Goal: Task Accomplishment & Management: Manage account settings

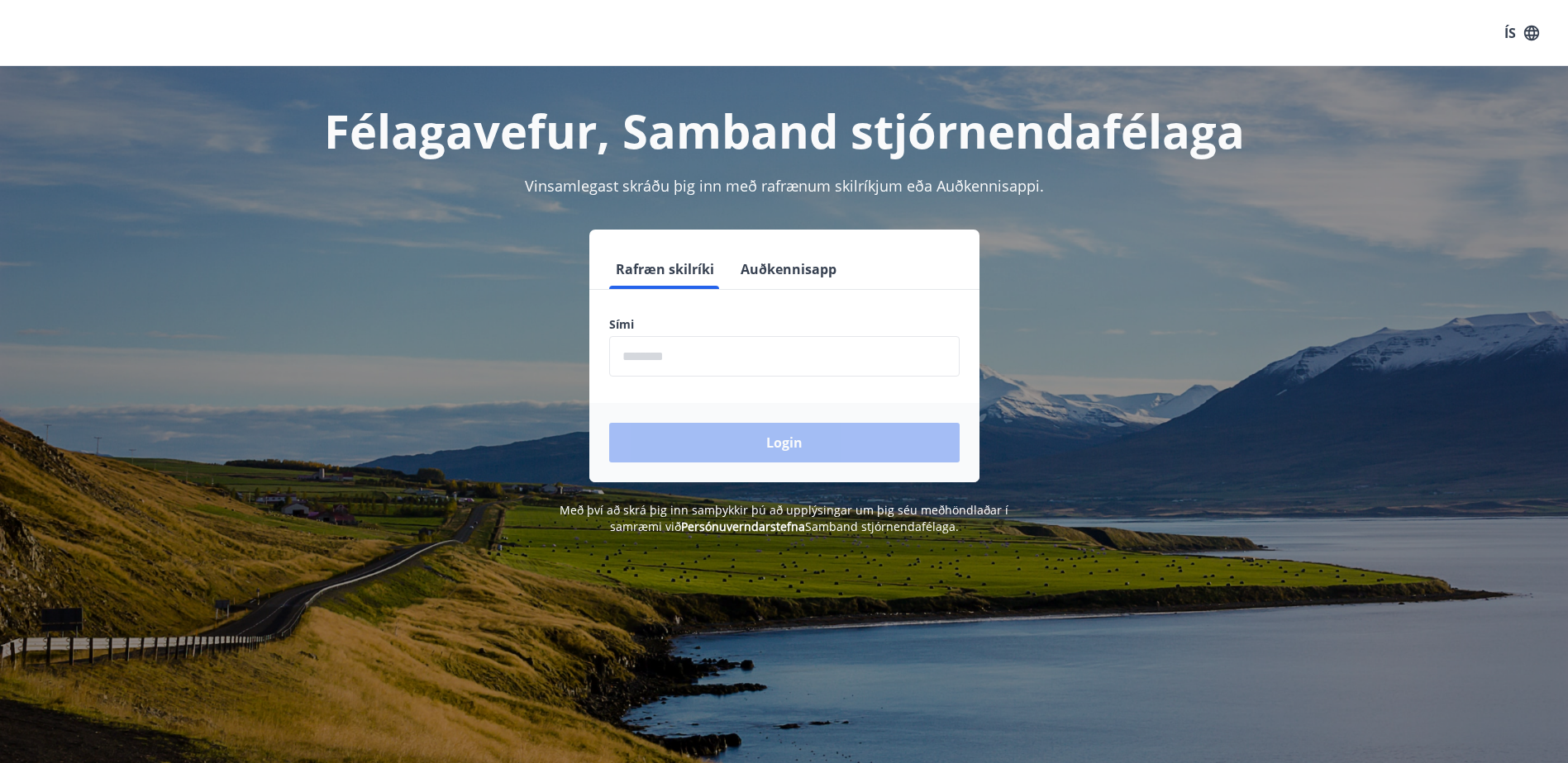
click at [640, 358] on input "phone" at bounding box center [784, 356] width 350 height 41
type input "********"
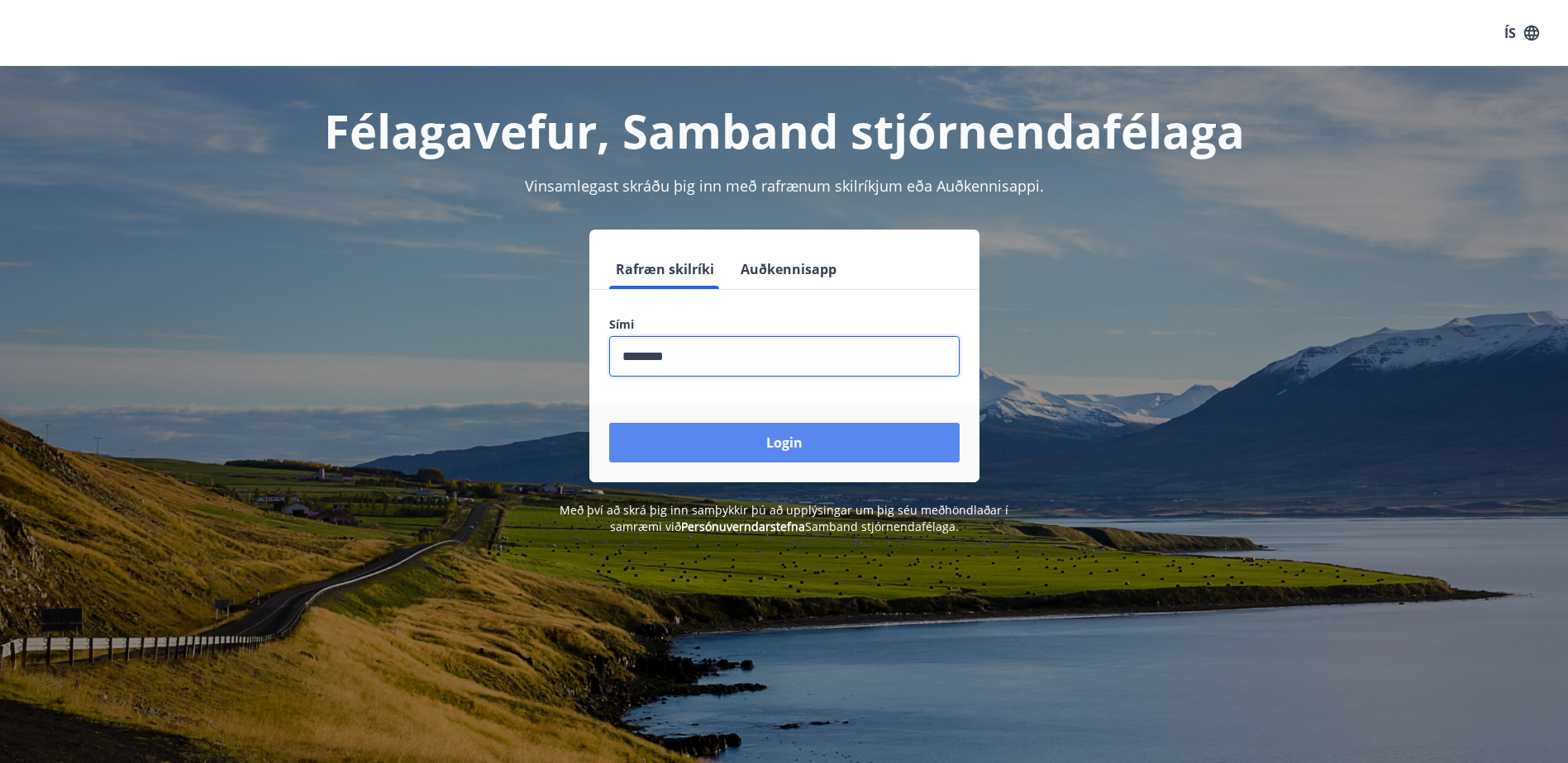
click at [766, 446] on button "Login" at bounding box center [784, 443] width 350 height 40
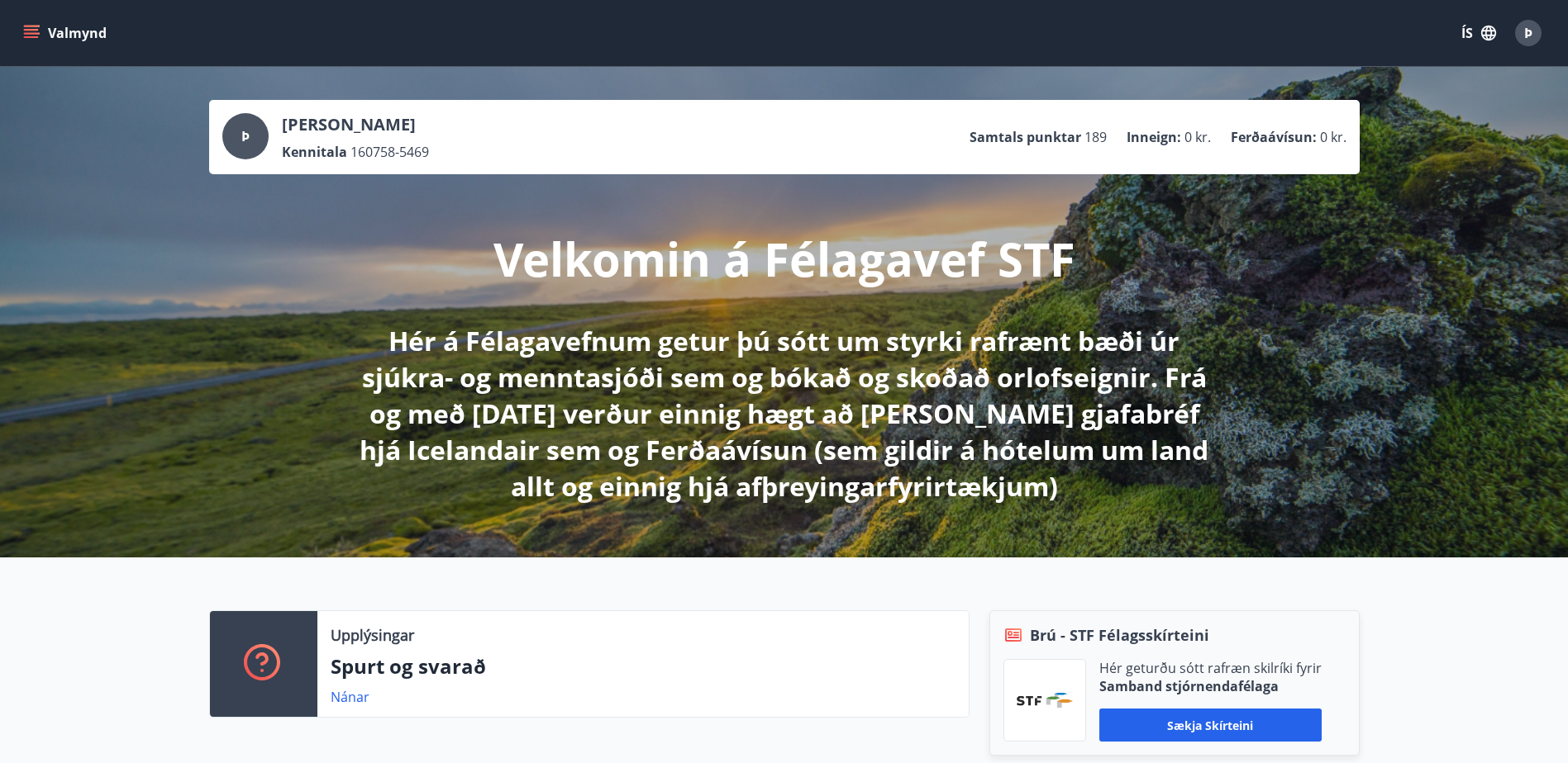
drag, startPoint x: 285, startPoint y: 128, endPoint x: 147, endPoint y: 409, distance: 313.1
click at [147, 409] on div "Þ Þórður Pálsson Kennitala 160758-5469 Samtals punktar 189 Inneign : 0 kr. Ferð…" at bounding box center [784, 312] width 1568 height 491
click at [304, 160] on p "Kennitala" at bounding box center [315, 152] width 65 height 18
click at [244, 131] on span "Þ" at bounding box center [245, 136] width 8 height 18
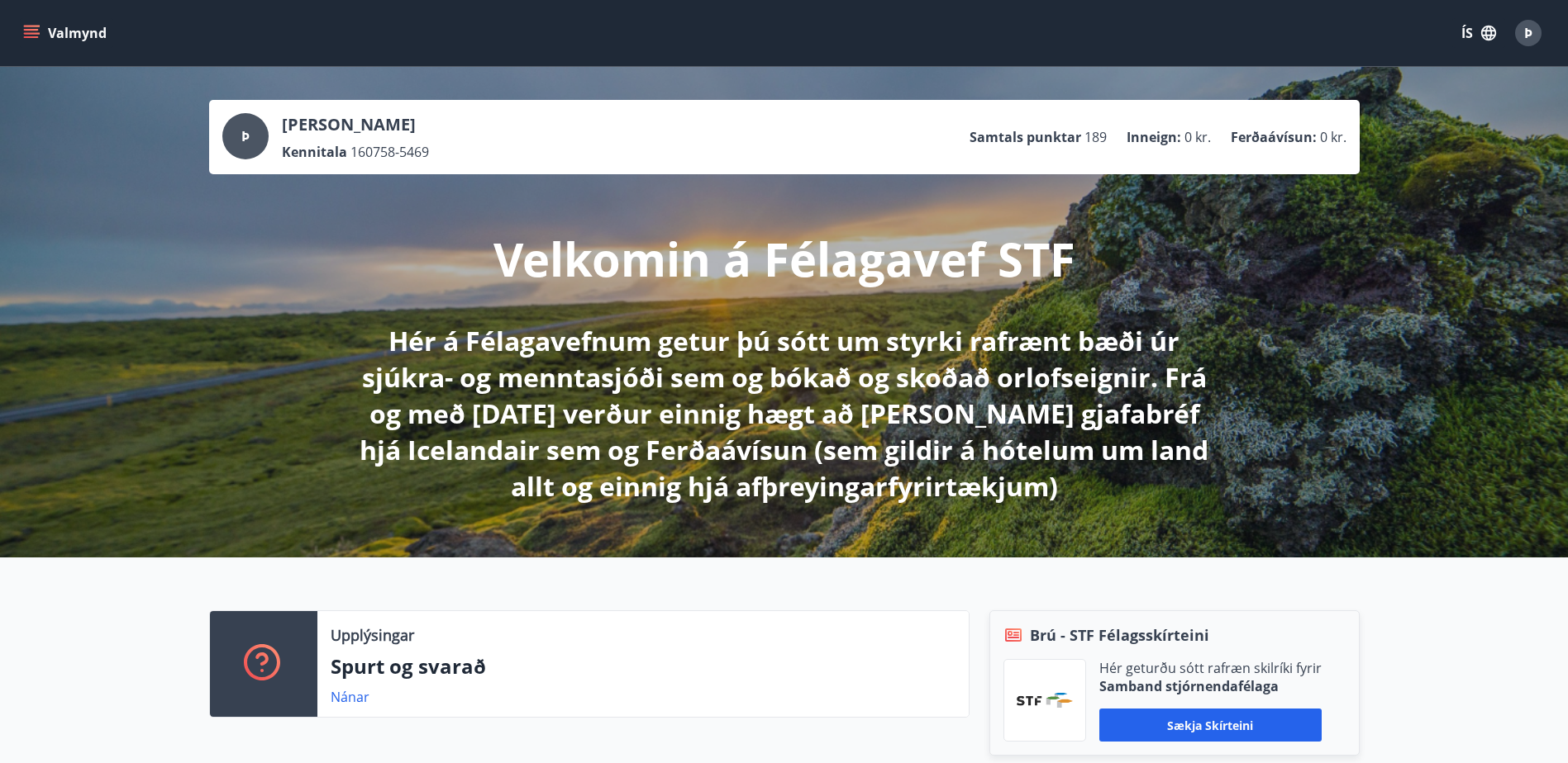
click at [244, 131] on span "Þ" at bounding box center [245, 136] width 8 height 18
click at [35, 27] on icon "menu" at bounding box center [33, 27] width 18 height 2
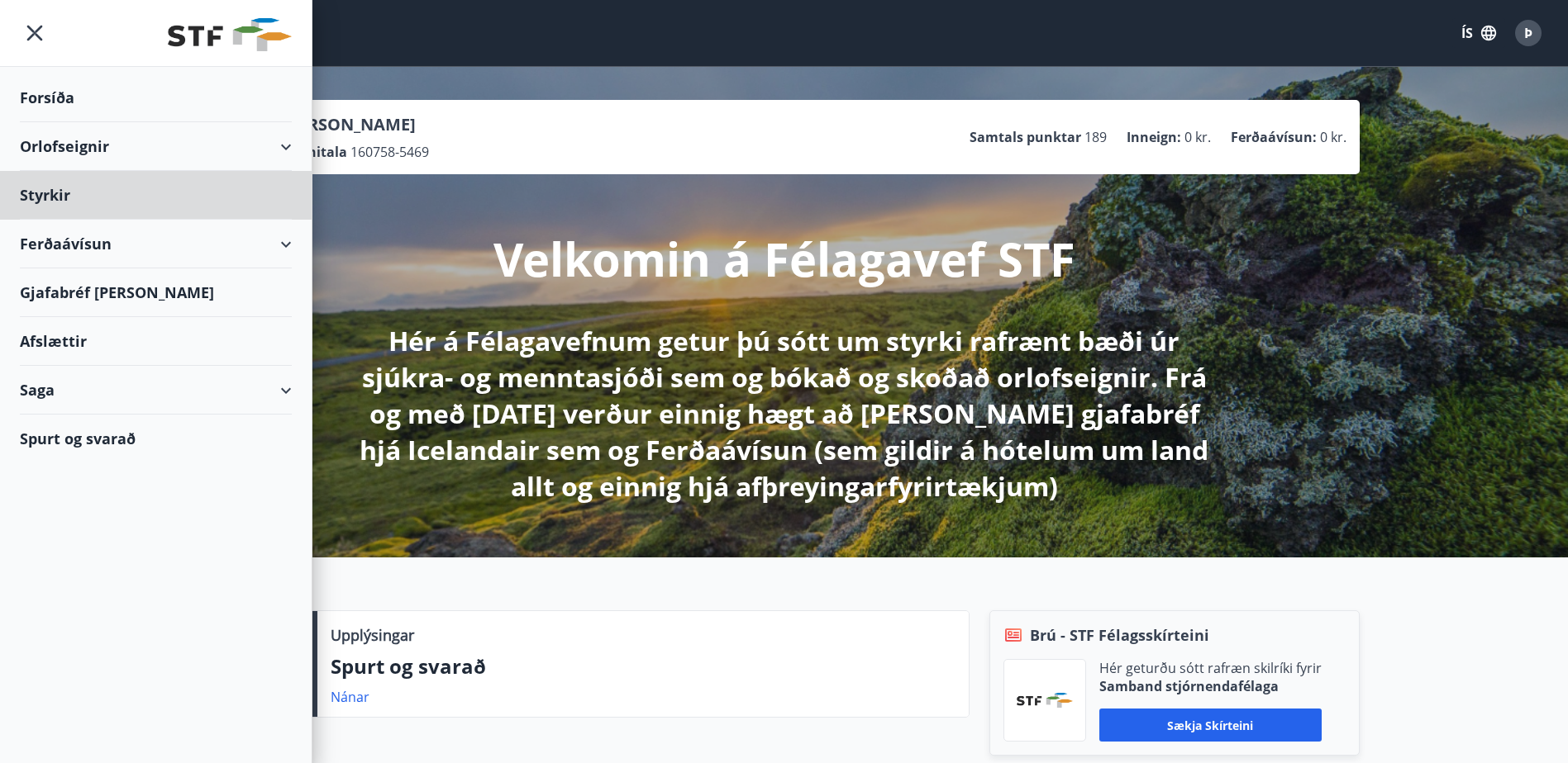
click at [54, 99] on div "Forsíða" at bounding box center [156, 97] width 272 height 49
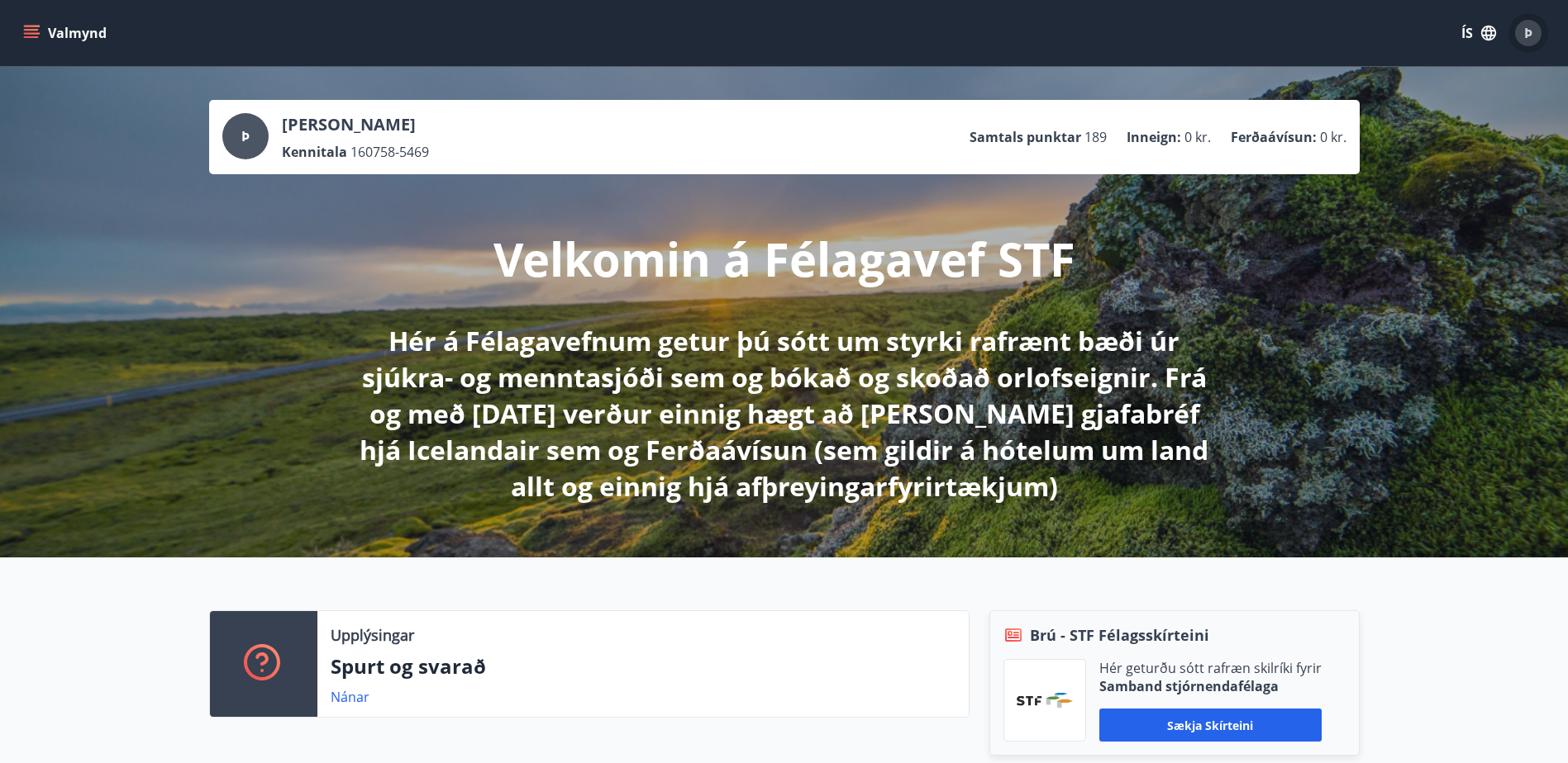
click at [1524, 32] on span "Þ" at bounding box center [1528, 33] width 8 height 18
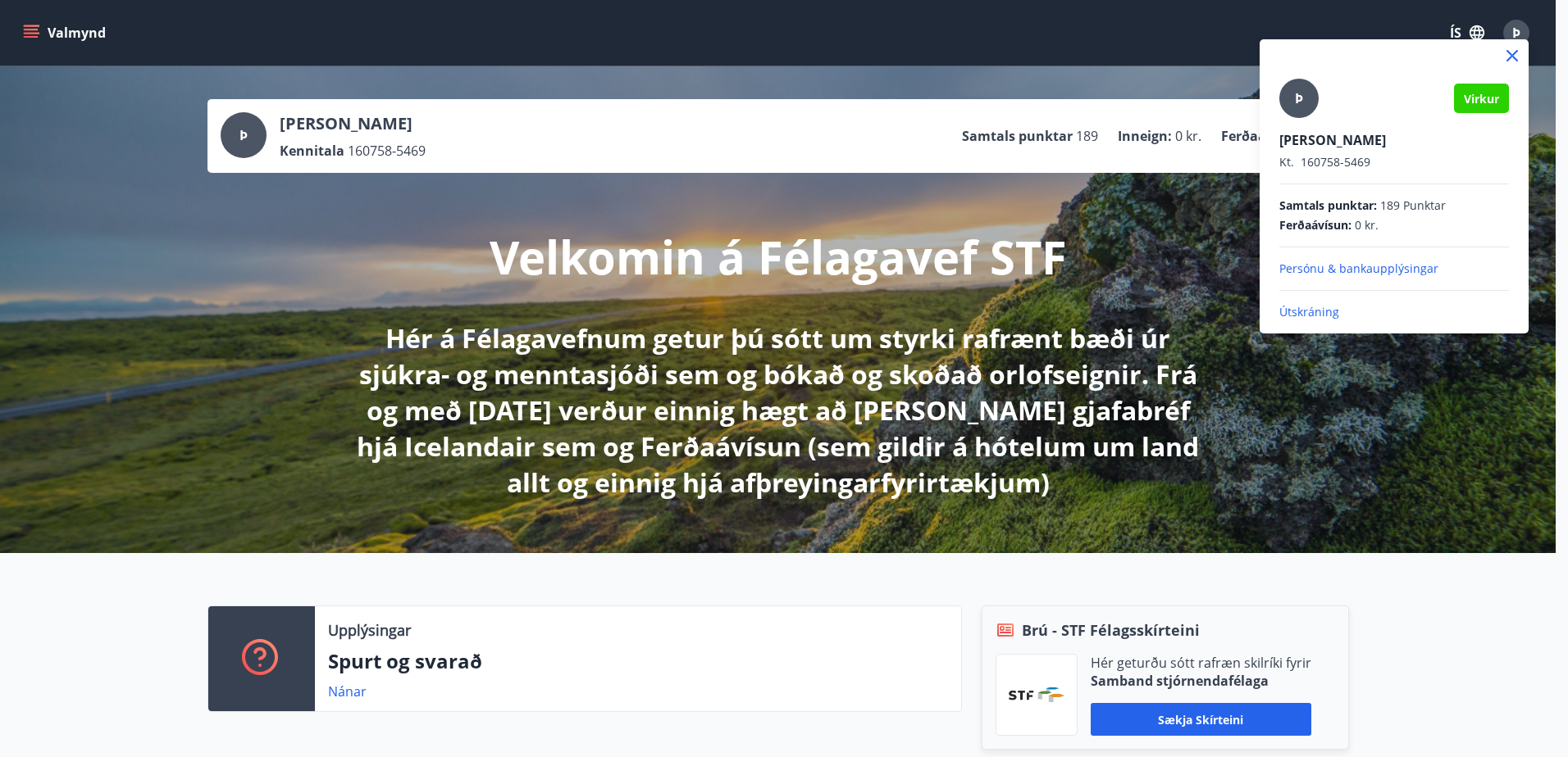
click at [1345, 267] on p "Persónu & bankaupplýsingar" at bounding box center [1394, 269] width 229 height 17
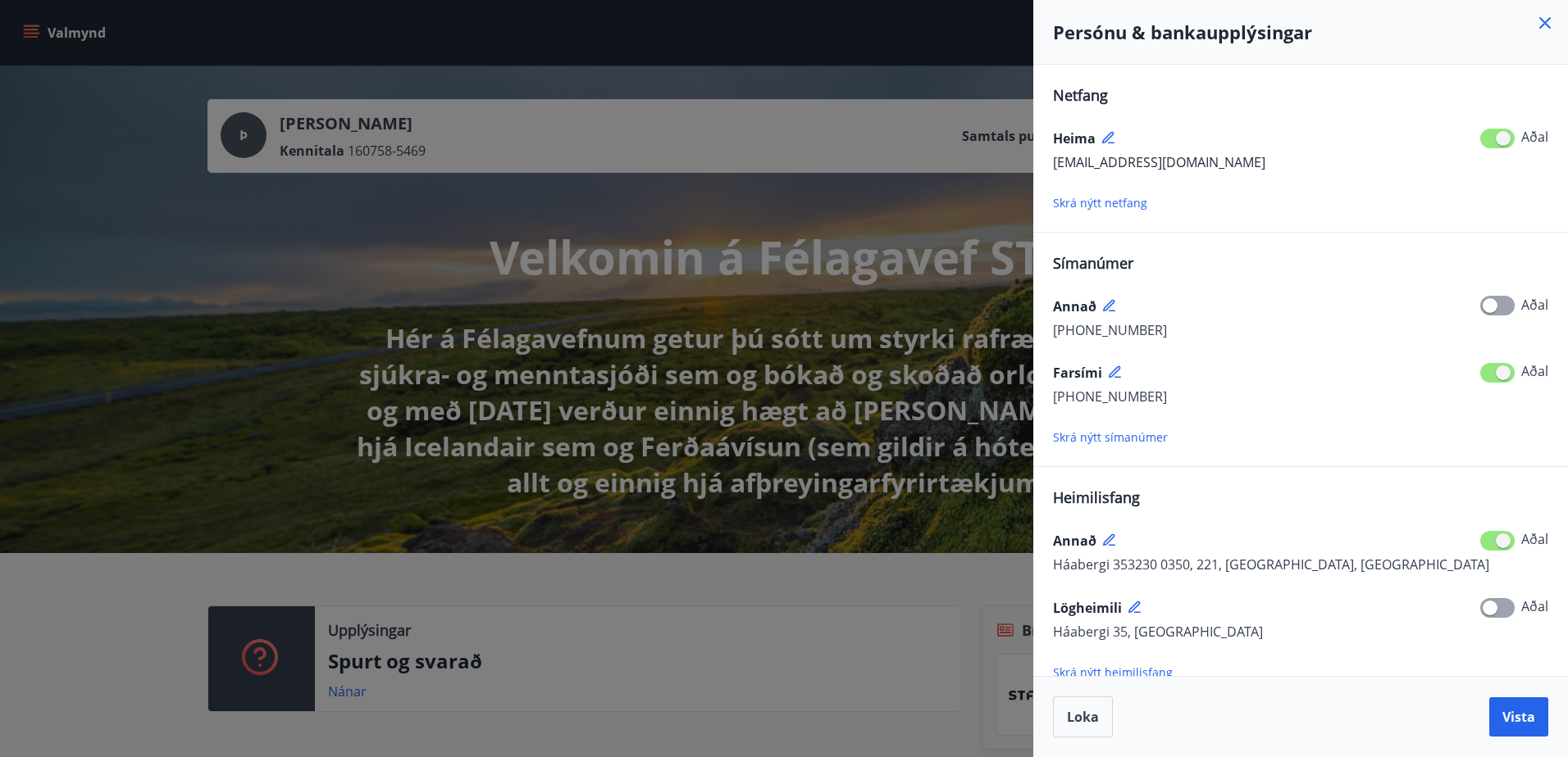
click at [1079, 200] on span "Skrá nýtt netfang" at bounding box center [1100, 203] width 95 height 16
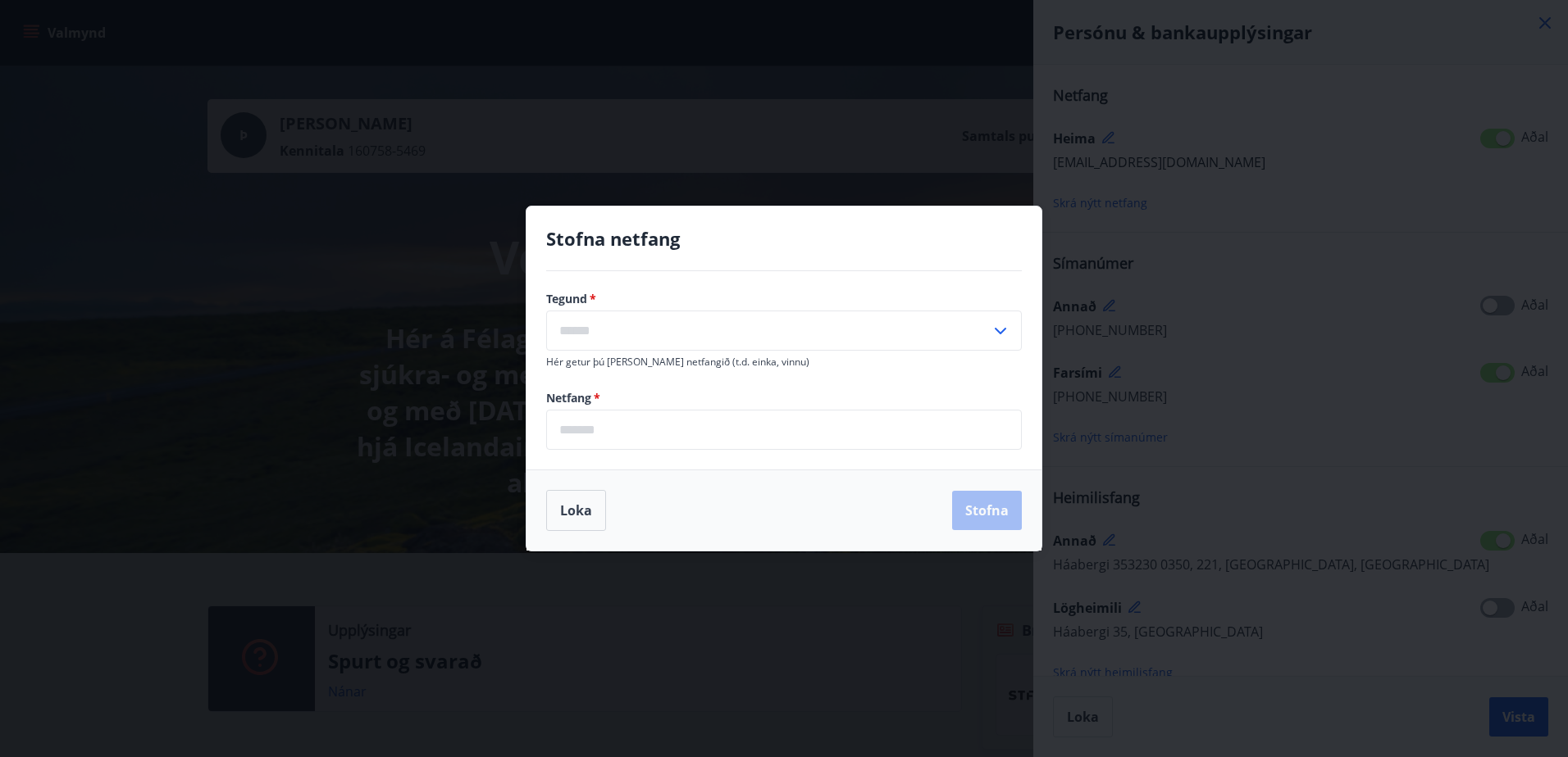
click at [996, 326] on icon at bounding box center [1001, 331] width 20 height 20
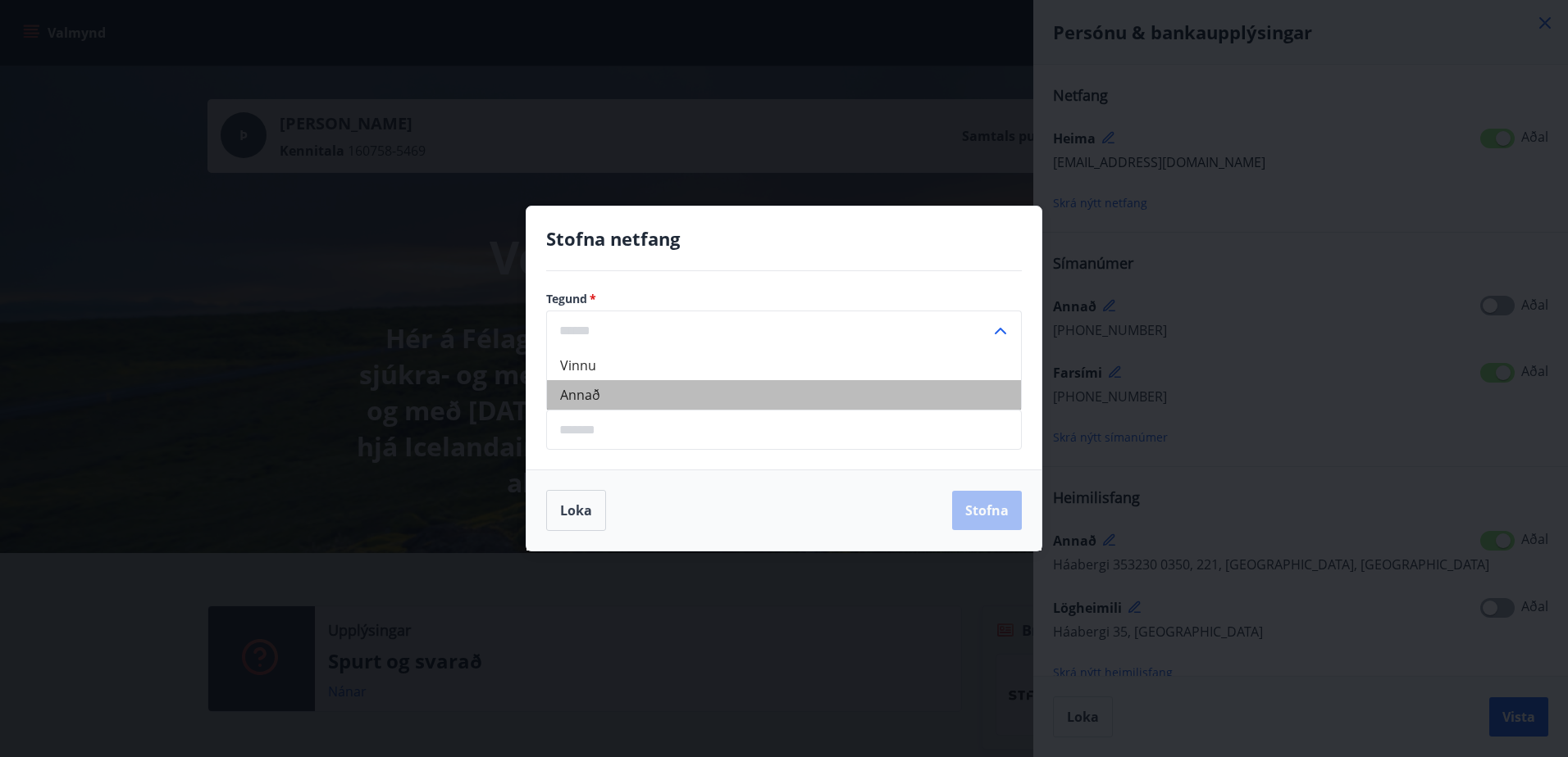
click at [576, 395] on li "Annað" at bounding box center [783, 395] width 474 height 30
type input "*****"
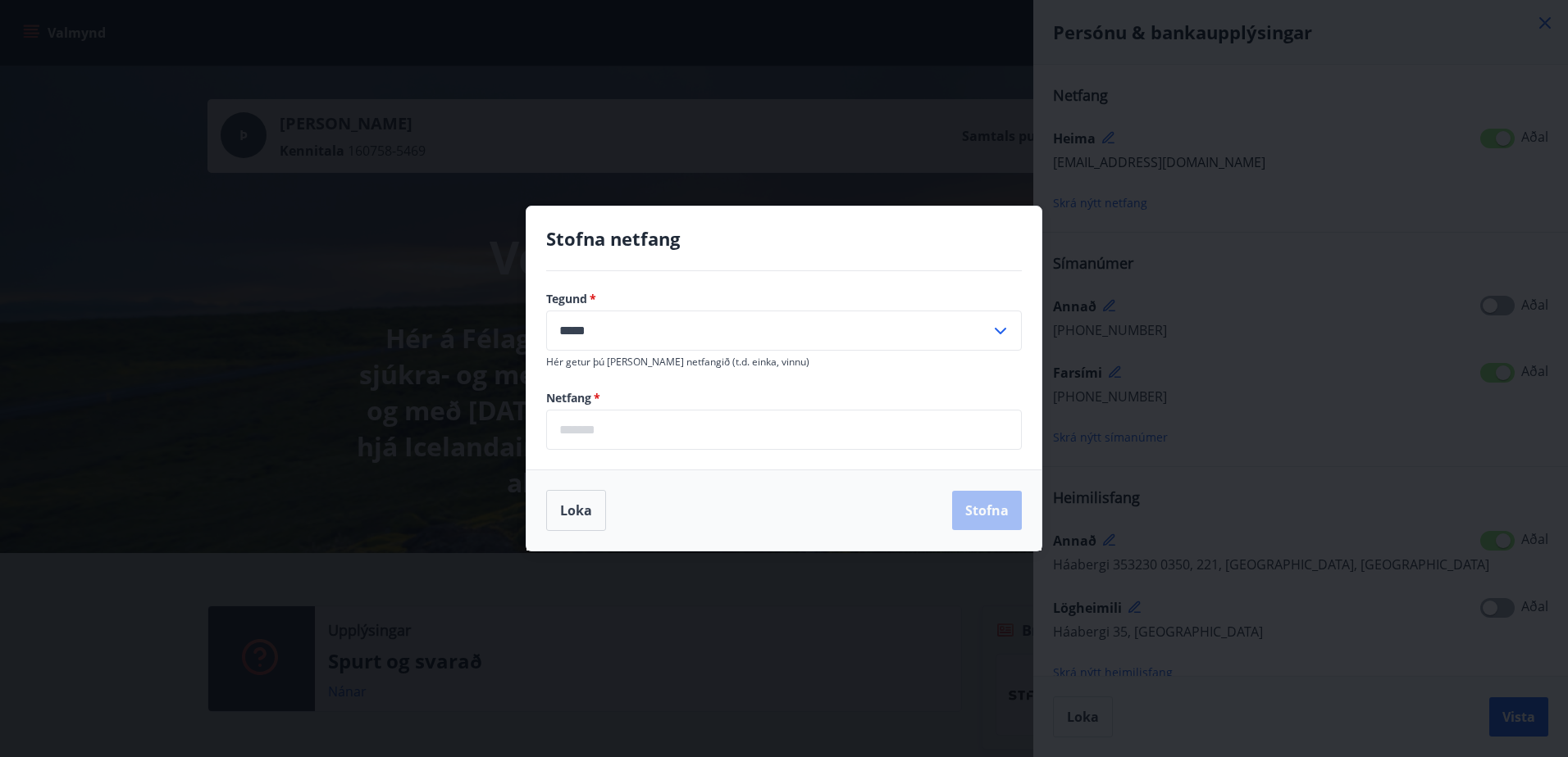
drag, startPoint x: 578, startPoint y: 425, endPoint x: 586, endPoint y: 429, distance: 8.9
click at [583, 429] on input "email" at bounding box center [784, 429] width 476 height 40
type input "**********"
click at [994, 514] on button "Stofna" at bounding box center [987, 511] width 70 height 39
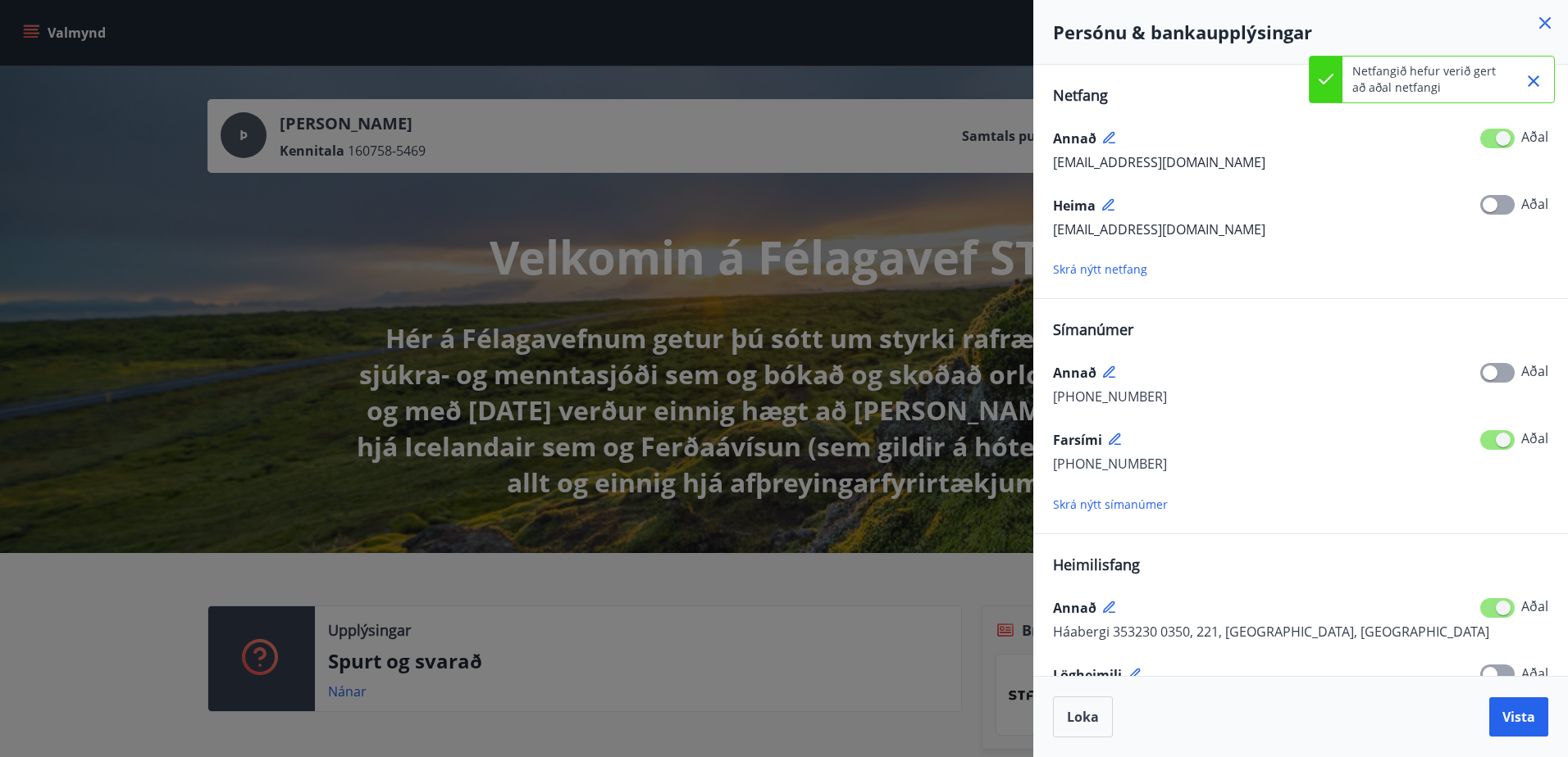
click at [1087, 234] on span "doddi@hopbilar.is" at bounding box center [1159, 229] width 213 height 18
click at [1086, 268] on span "Skrá nýtt netfang" at bounding box center [1100, 270] width 95 height 16
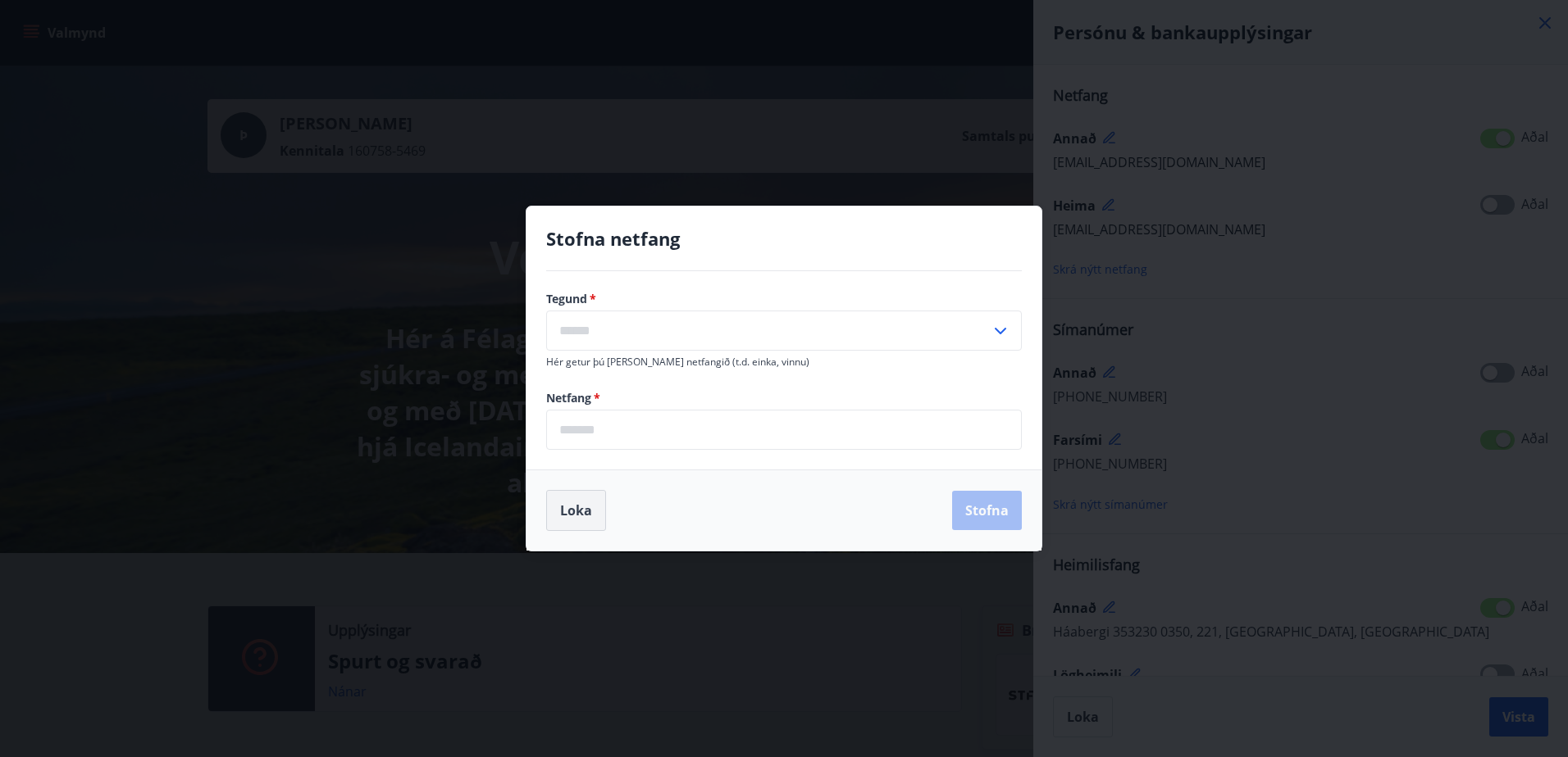
click at [581, 490] on button "Loka" at bounding box center [576, 511] width 60 height 41
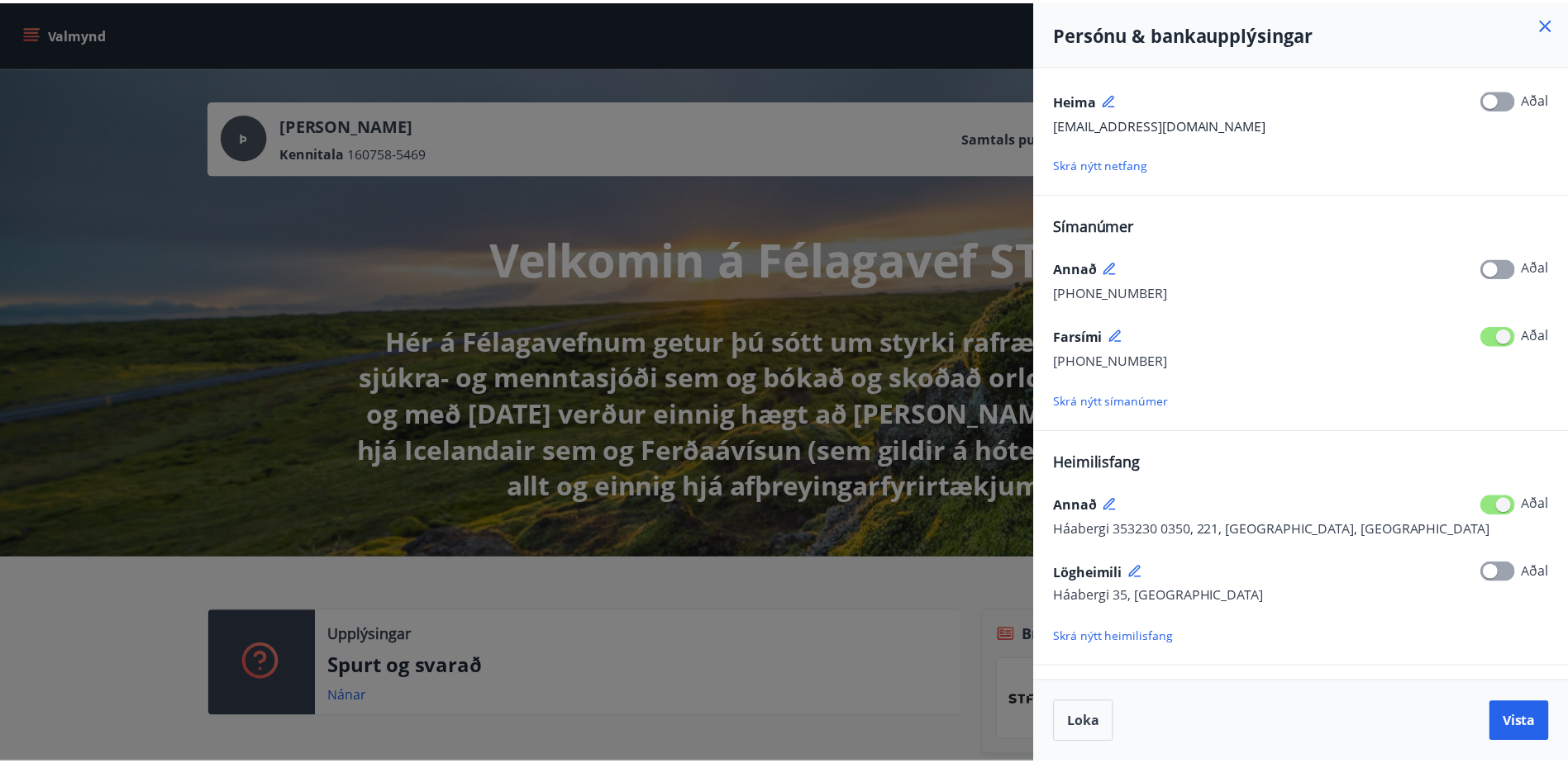
scroll to position [220, 0]
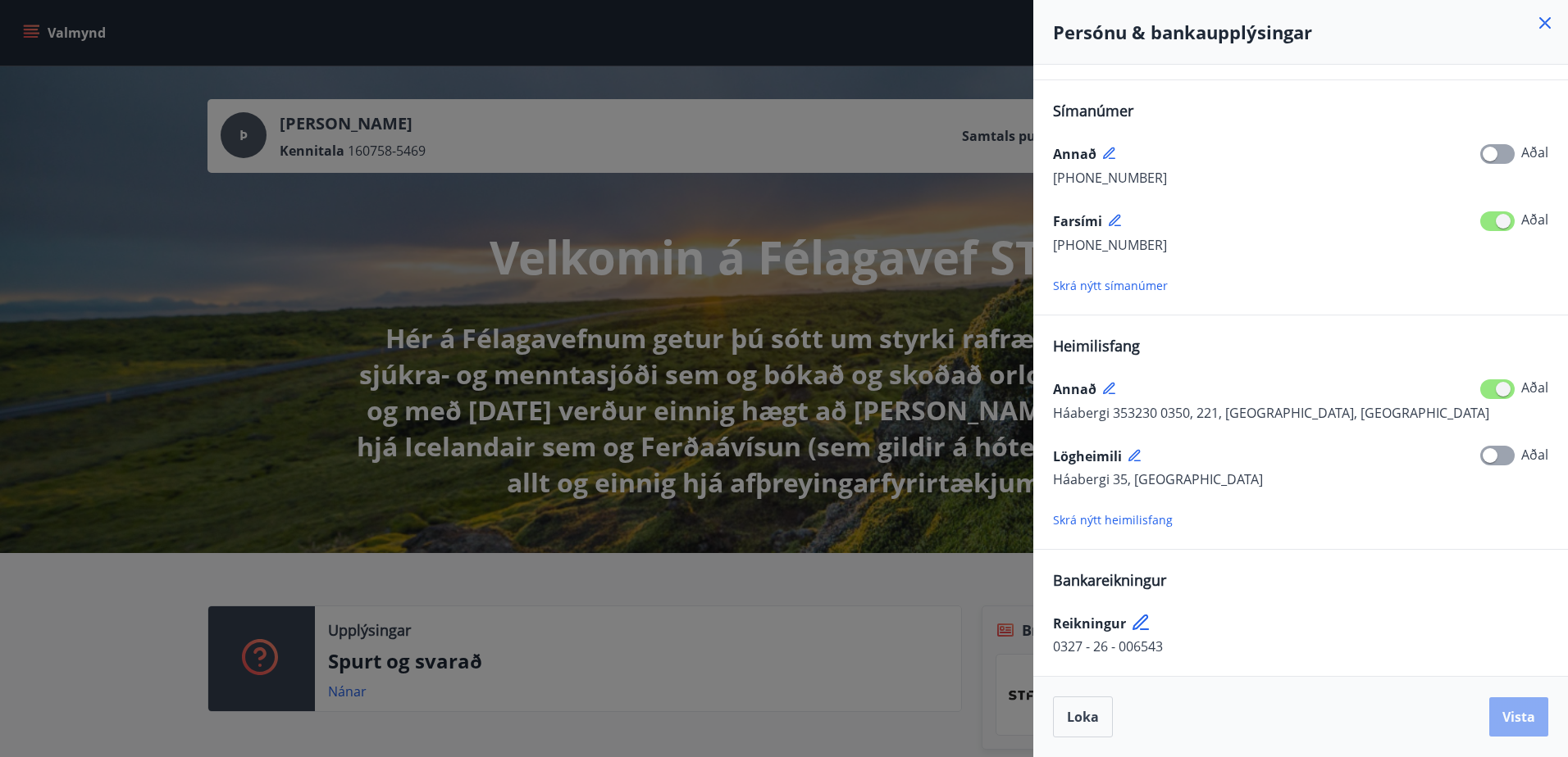
click at [1509, 721] on span "Vista" at bounding box center [1519, 717] width 33 height 18
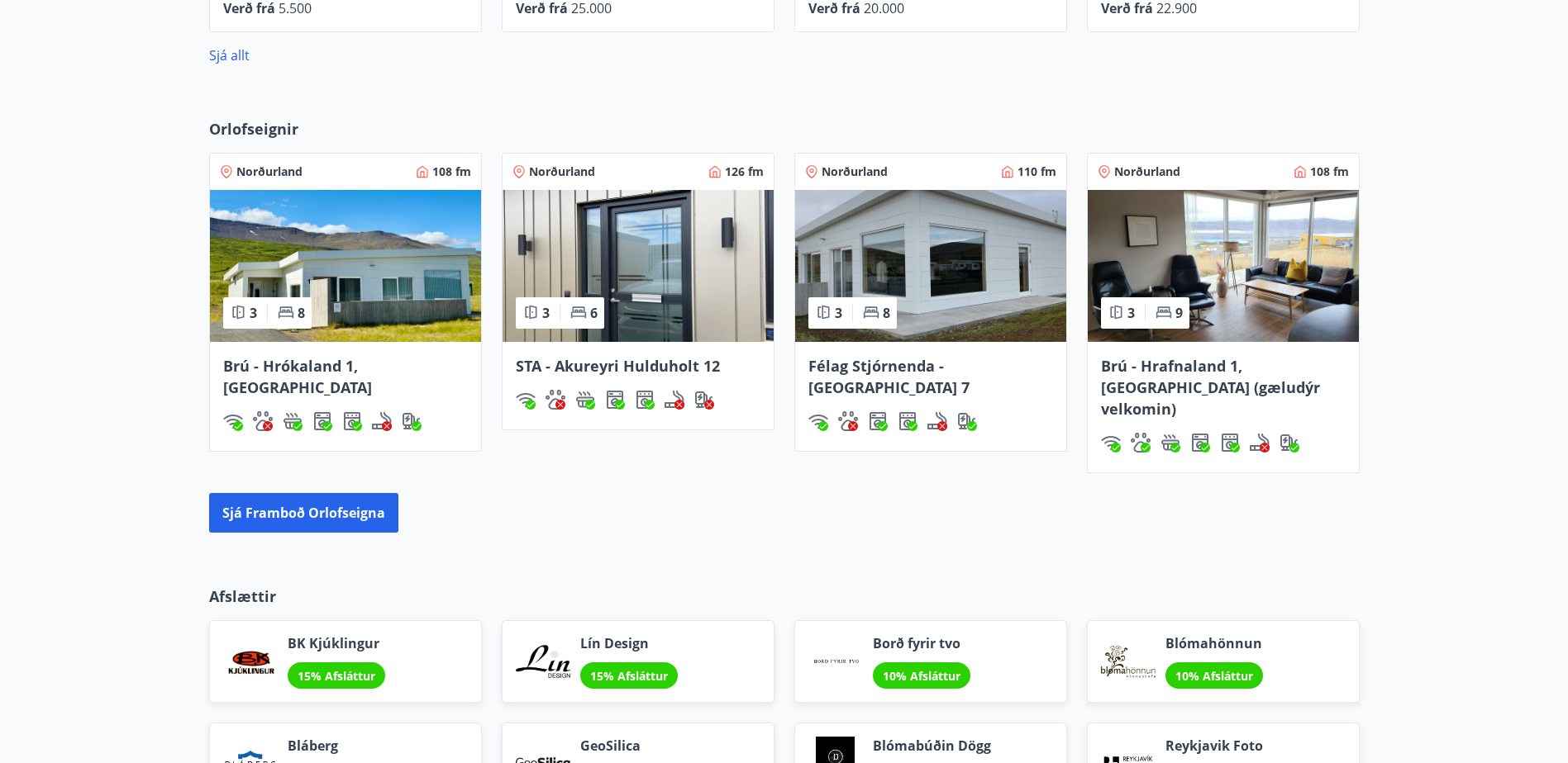
scroll to position [909, 0]
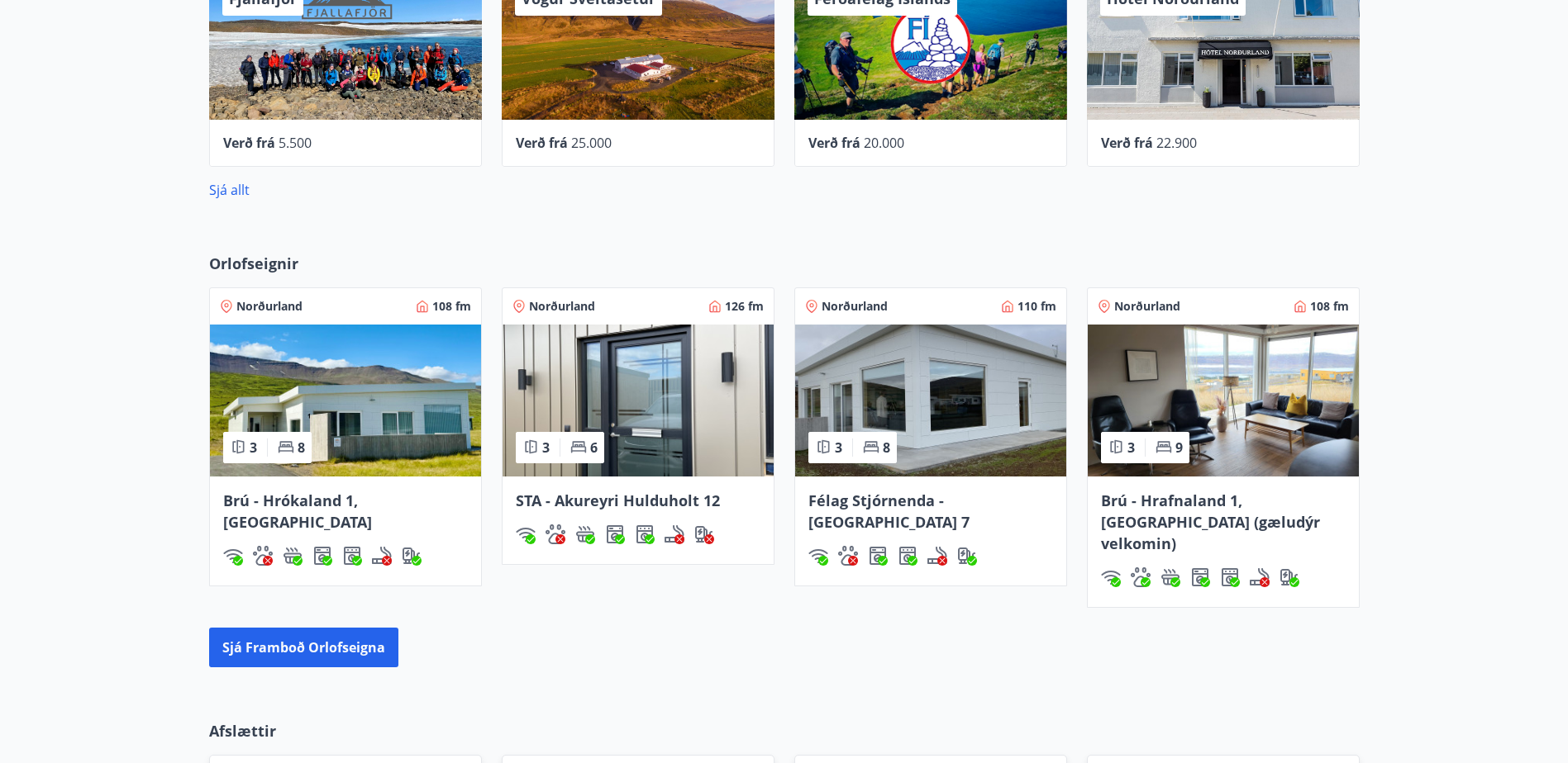
click at [1228, 420] on img at bounding box center [1223, 400] width 271 height 152
